Goal: Information Seeking & Learning: Learn about a topic

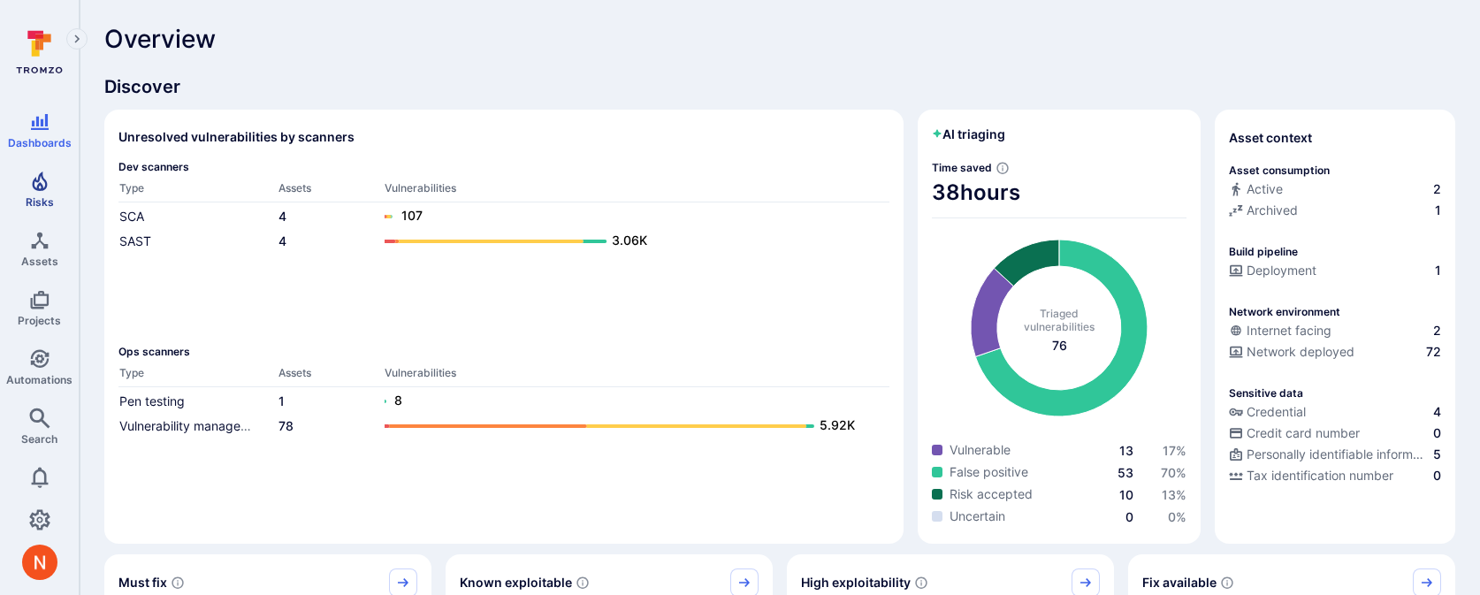
click at [40, 203] on span "Risks" at bounding box center [40, 201] width 28 height 13
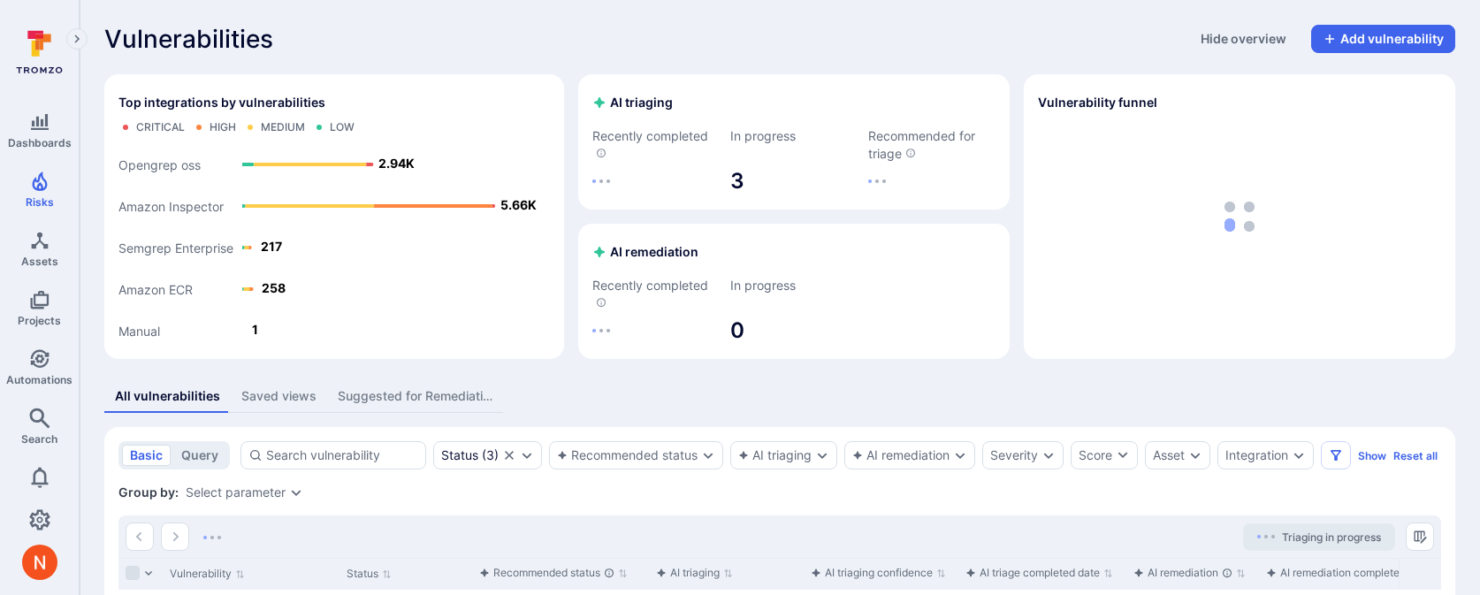
scroll to position [174, 0]
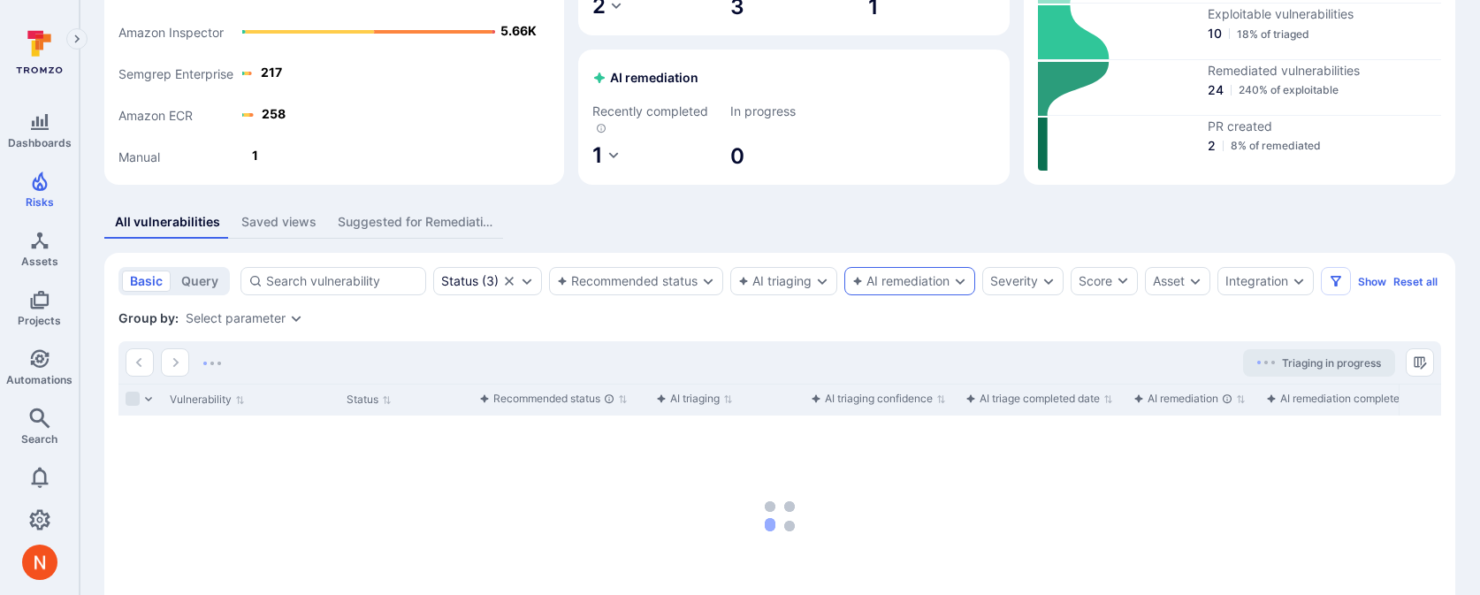
click at [956, 282] on icon "Expand dropdown" at bounding box center [960, 281] width 14 height 14
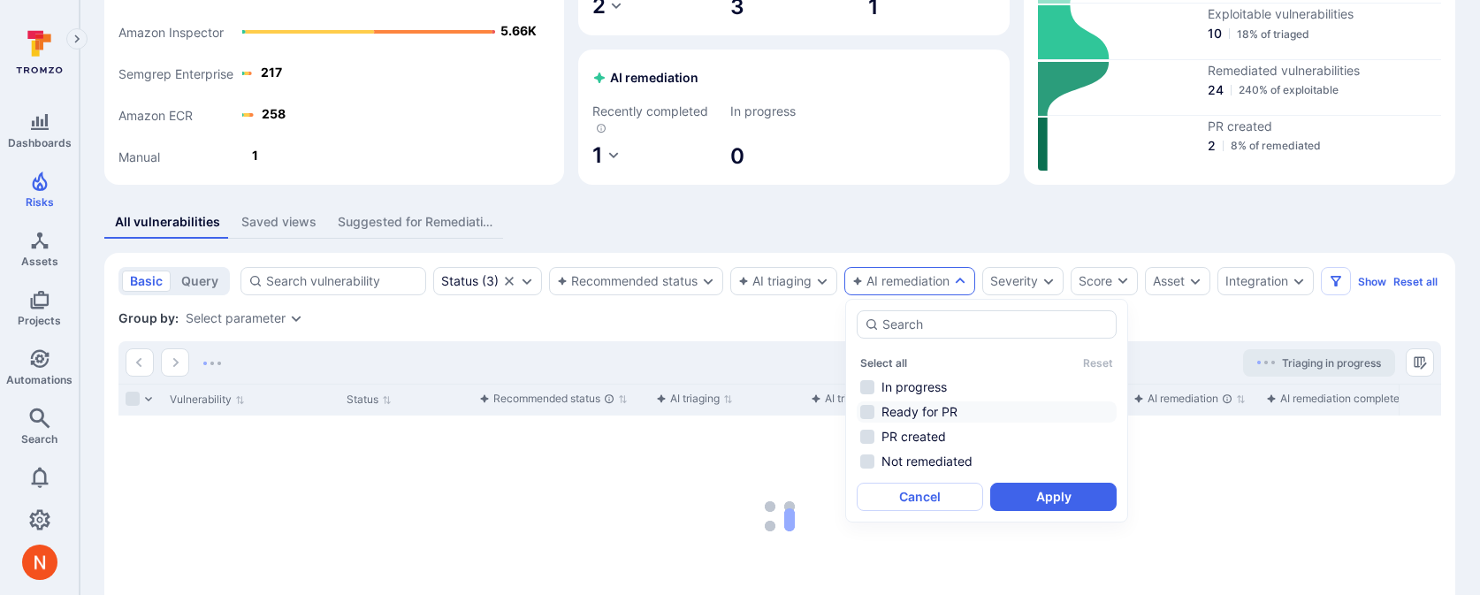
click at [964, 409] on li "Ready for PR" at bounding box center [987, 411] width 260 height 21
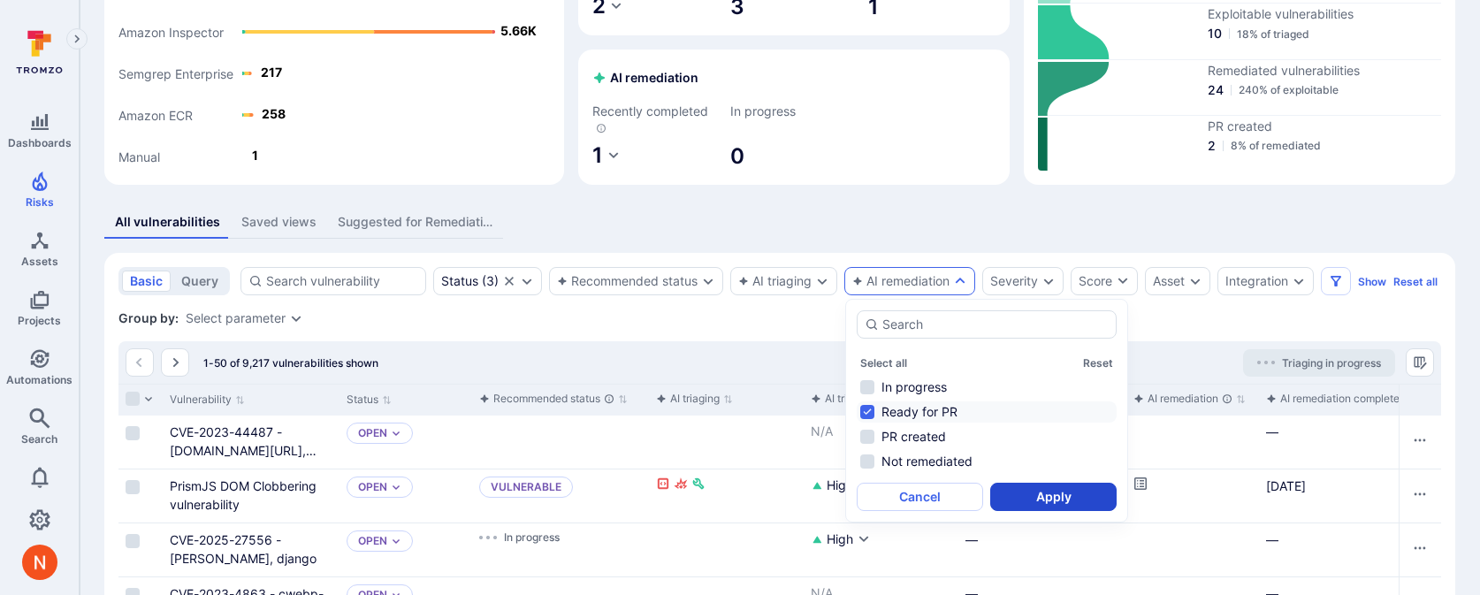
click at [1037, 503] on button "Apply" at bounding box center [1053, 497] width 126 height 28
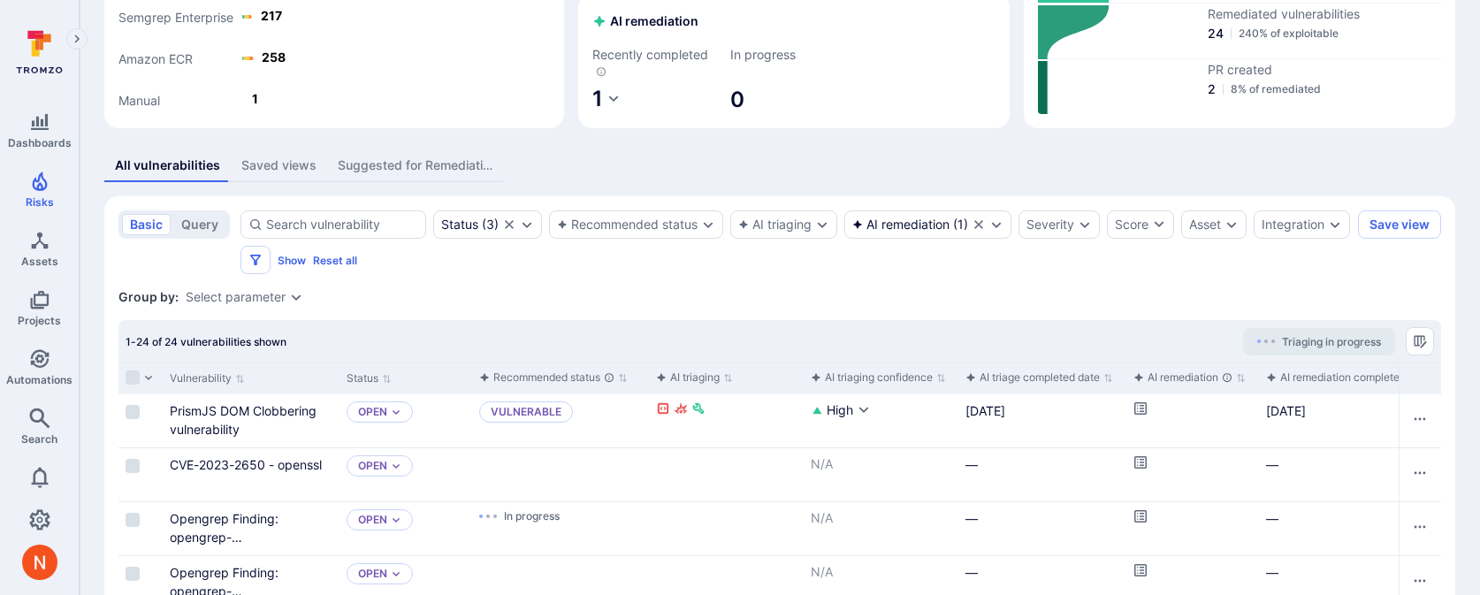
scroll to position [255, 0]
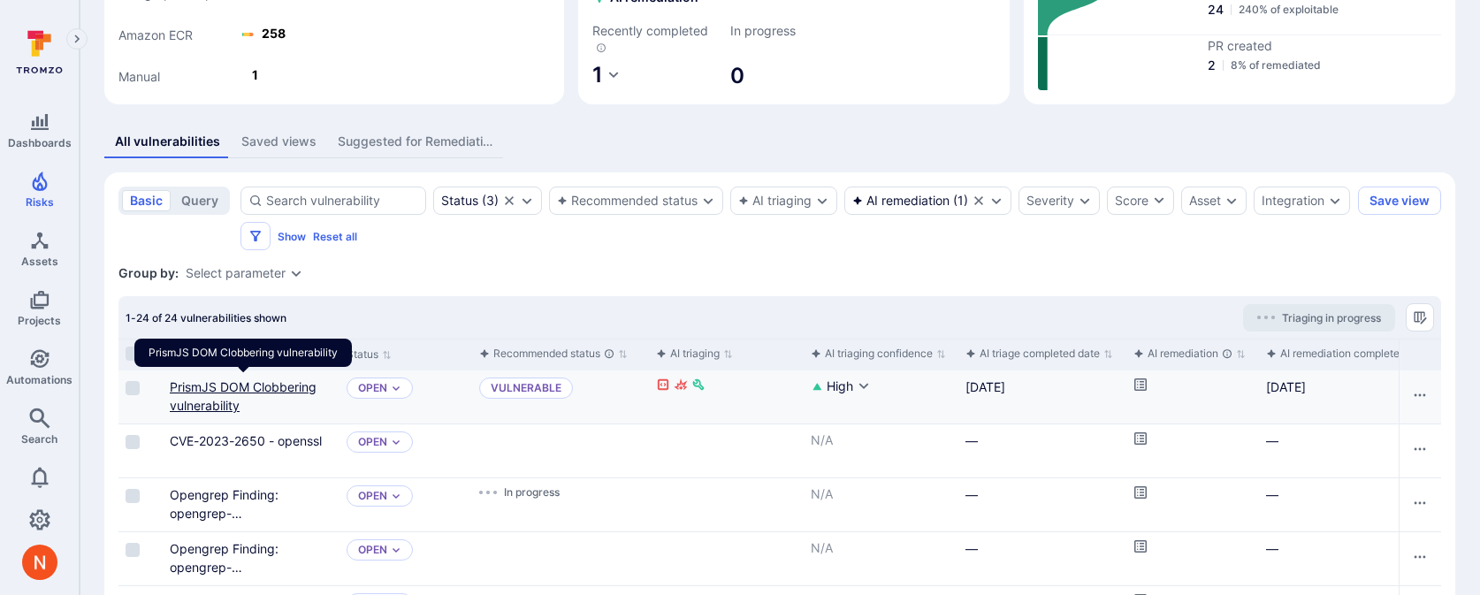
click at [292, 389] on link "PrismJS DOM Clobbering vulnerability" at bounding box center [243, 396] width 147 height 34
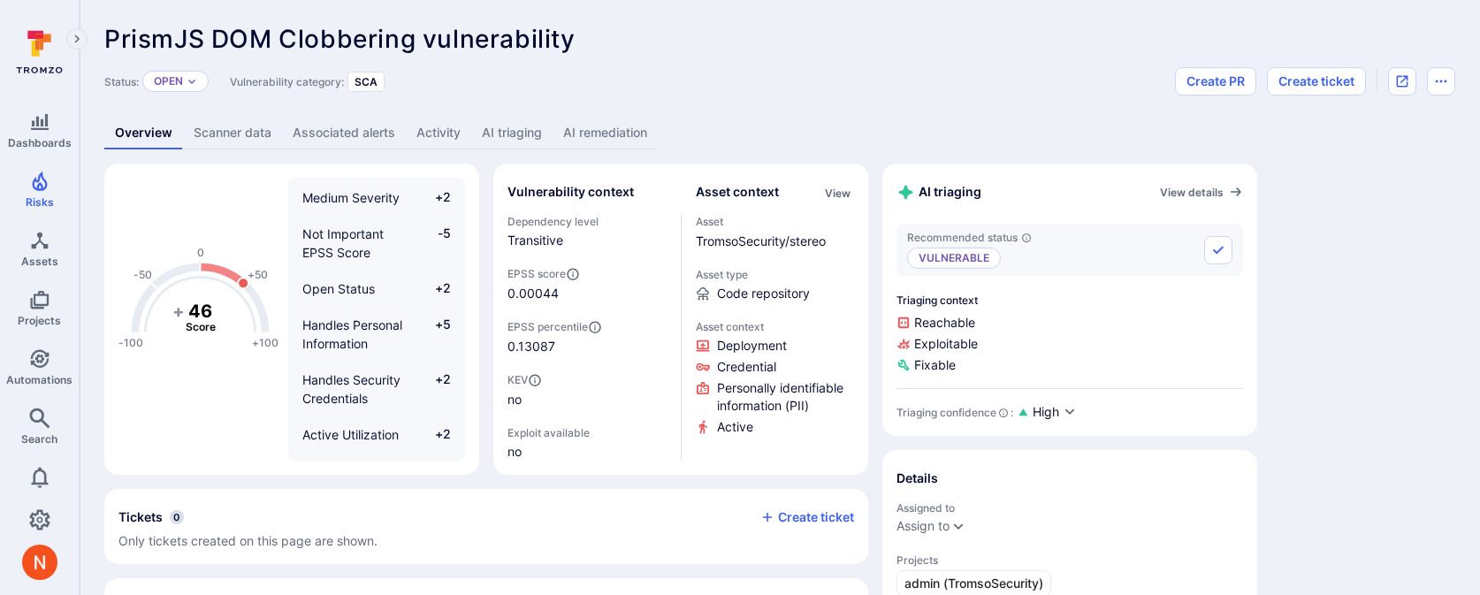
click at [613, 139] on link "AI remediation" at bounding box center [604, 133] width 105 height 33
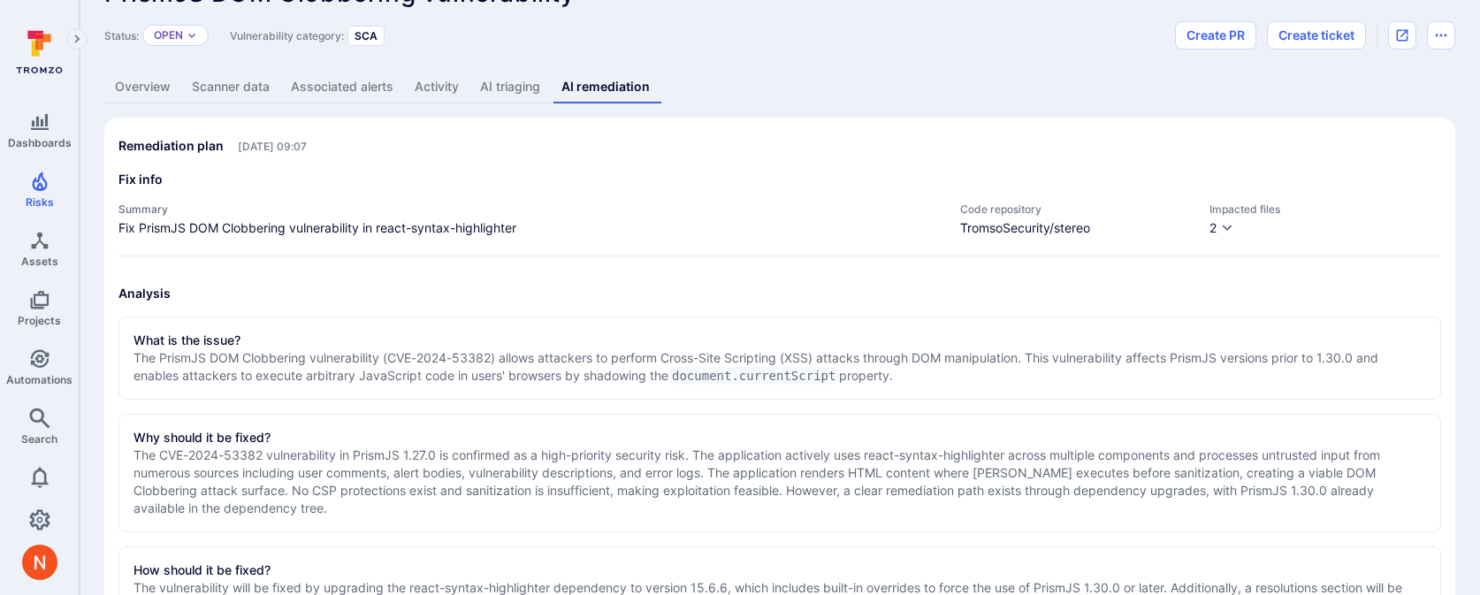
scroll to position [68, 0]
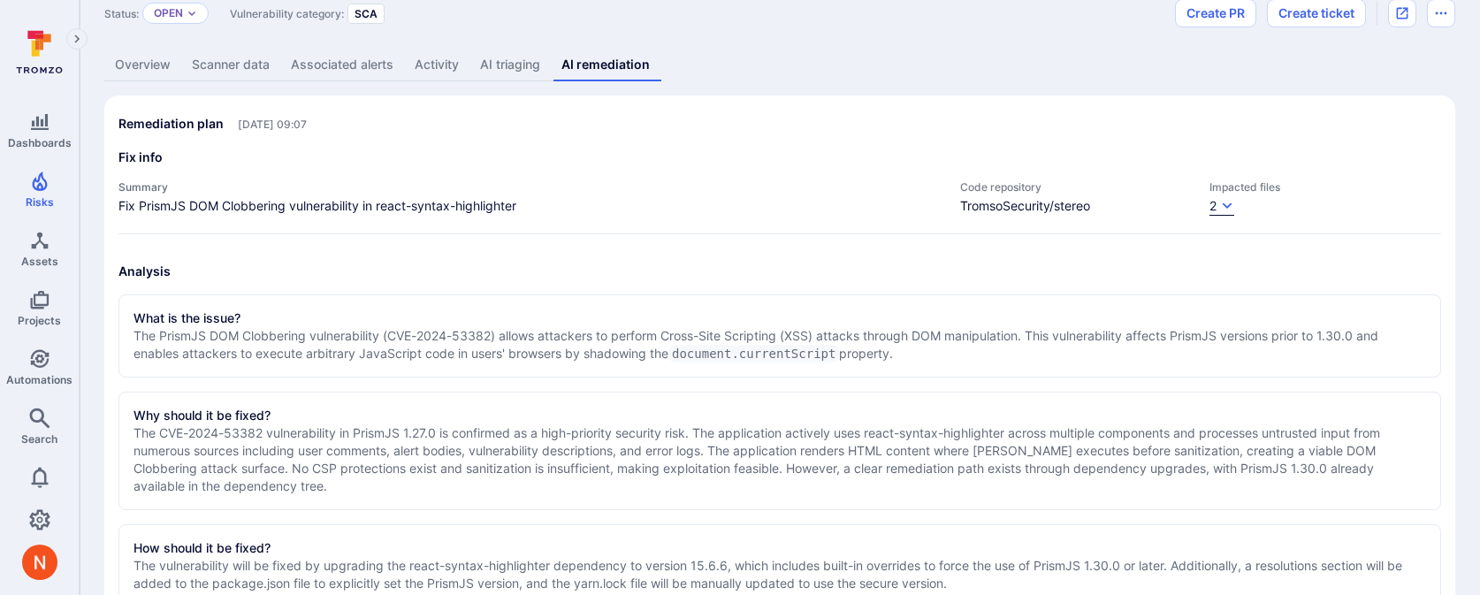
click at [1224, 210] on icon "button" at bounding box center [1227, 206] width 14 height 14
click at [975, 57] on div at bounding box center [740, 297] width 1480 height 595
